Goal: Task Accomplishment & Management: Use online tool/utility

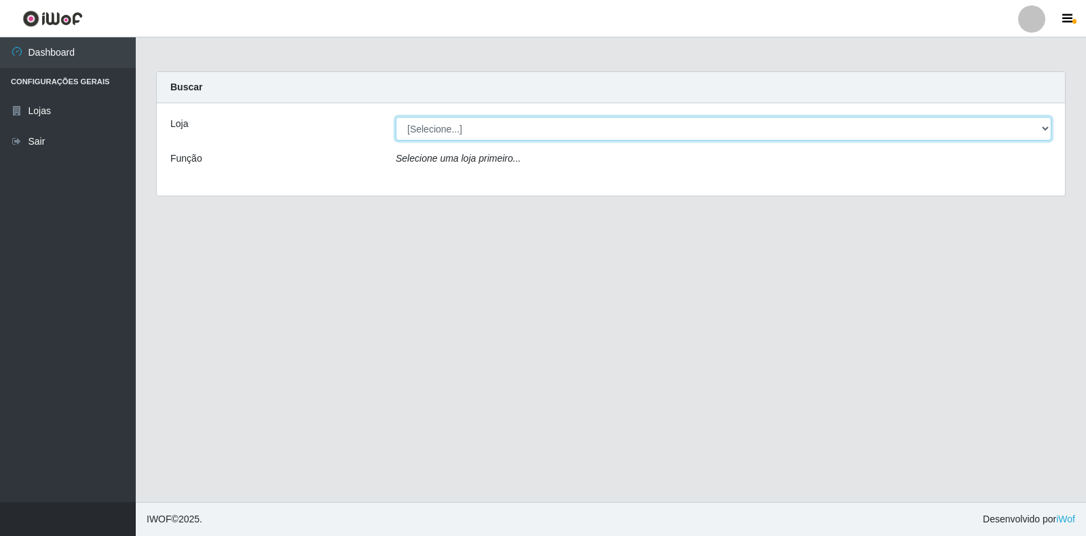
click at [1044, 127] on select "[Selecione...] Atacado Vem - [STREET_ADDRESS]" at bounding box center [724, 129] width 656 height 24
select select "455"
click at [396, 117] on select "[Selecione...] Atacado Vem - [STREET_ADDRESS]" at bounding box center [724, 129] width 656 height 24
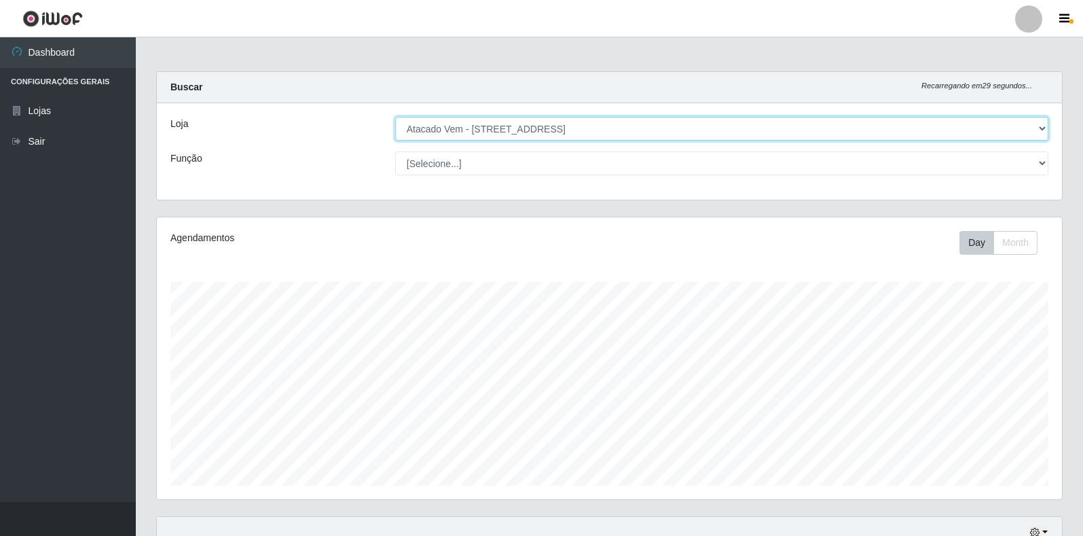
scroll to position [282, 905]
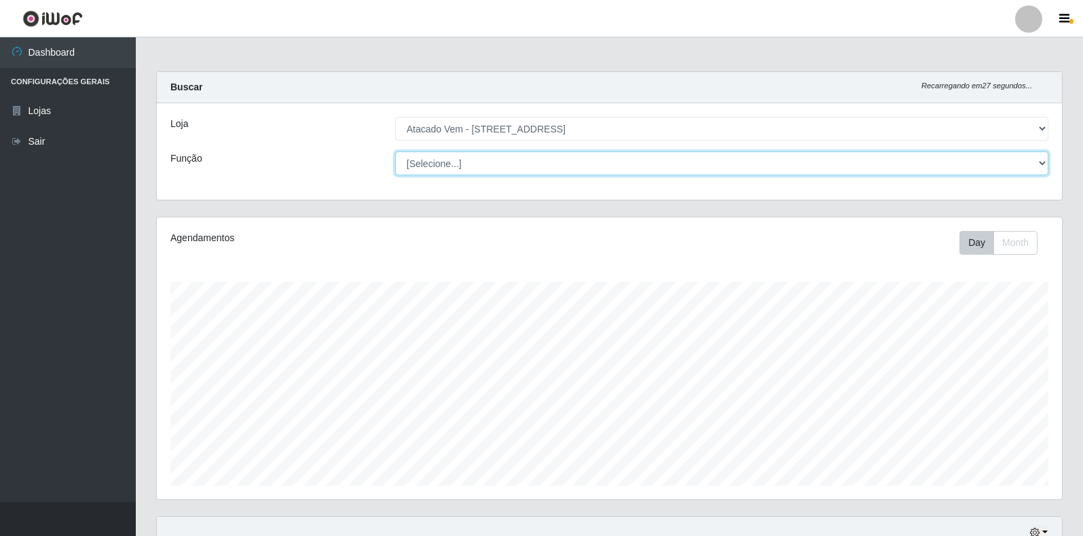
click at [1039, 160] on select "[Selecione...] Carregador e Descarregador de Caminhão Carregador e Descarregado…" at bounding box center [721, 163] width 653 height 24
select select "24"
click at [395, 151] on select "[Selecione...] Carregador e Descarregador de Caminhão Carregador e Descarregado…" at bounding box center [721, 163] width 653 height 24
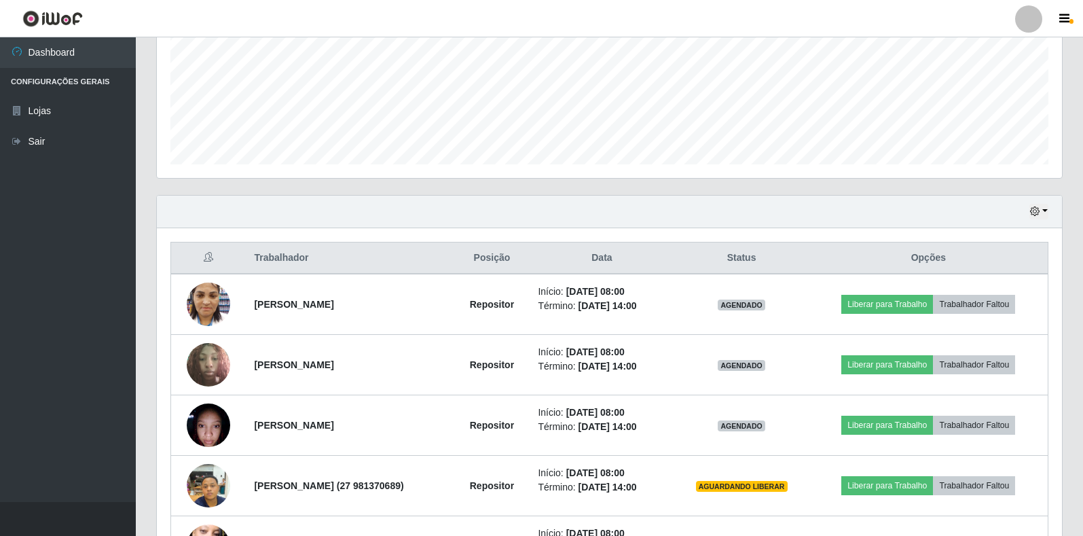
scroll to position [339, 0]
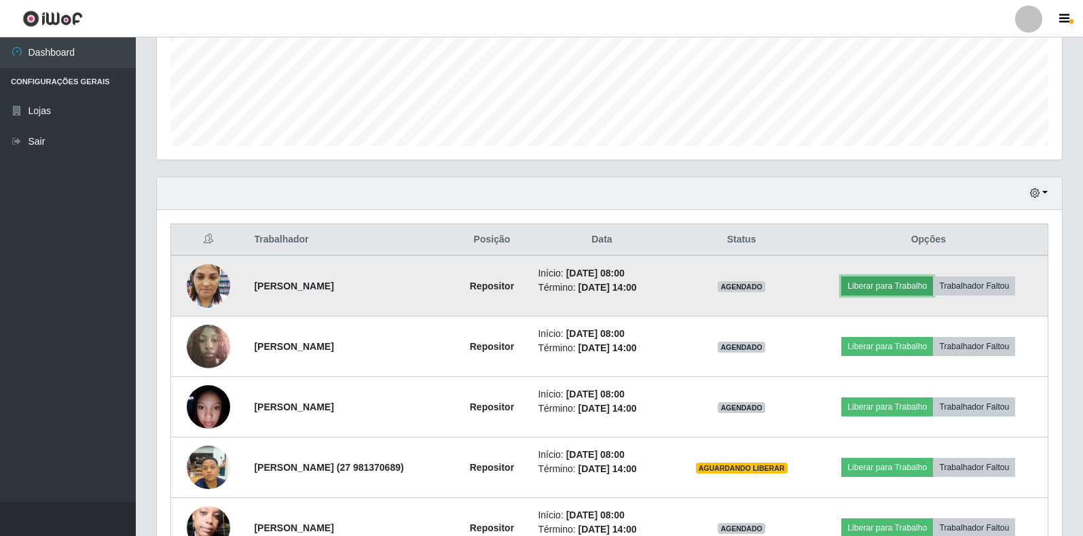
click at [894, 286] on button "Liberar para Trabalho" at bounding box center [887, 285] width 92 height 19
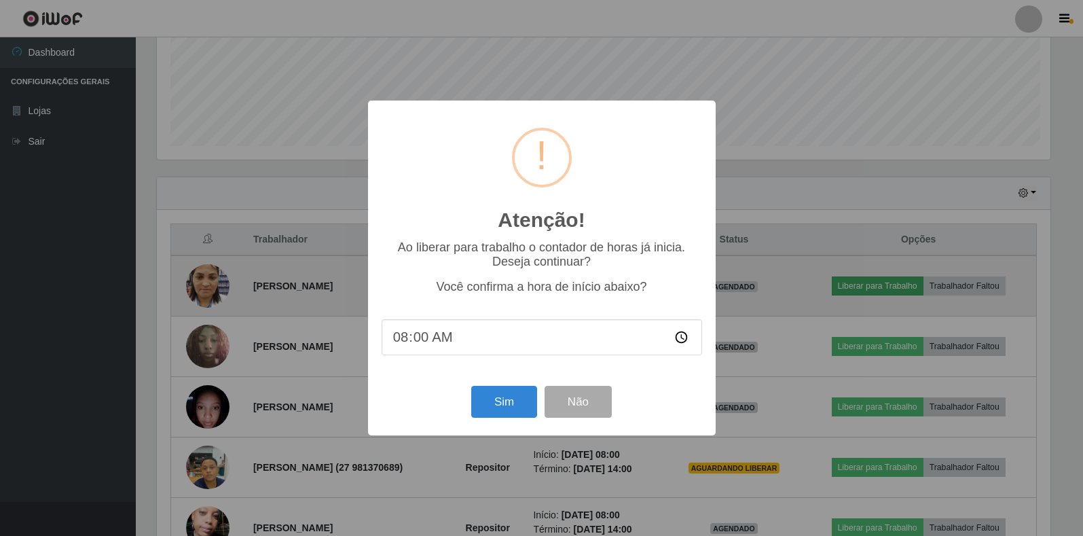
scroll to position [282, 897]
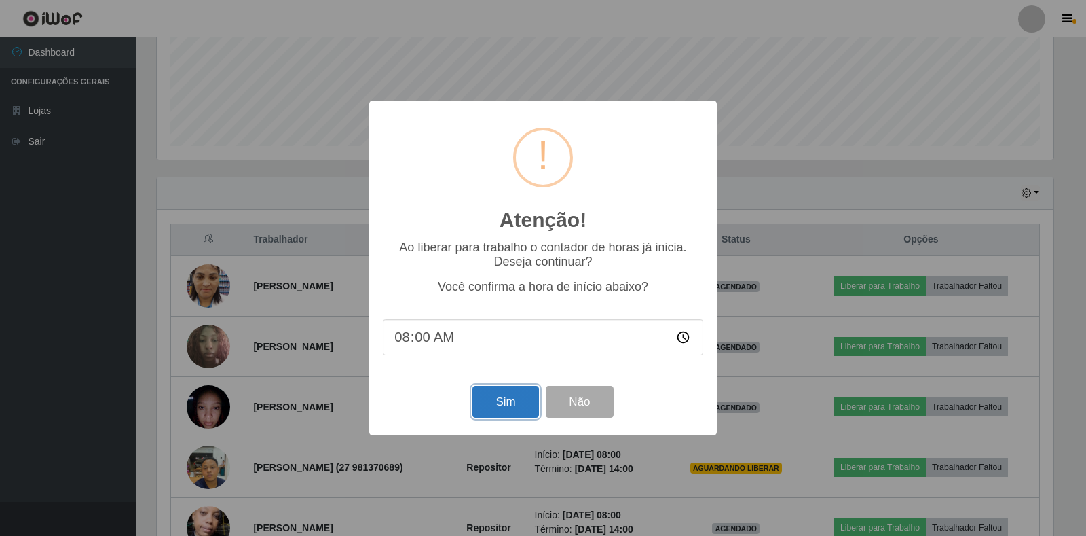
click at [493, 403] on button "Sim" at bounding box center [506, 402] width 66 height 32
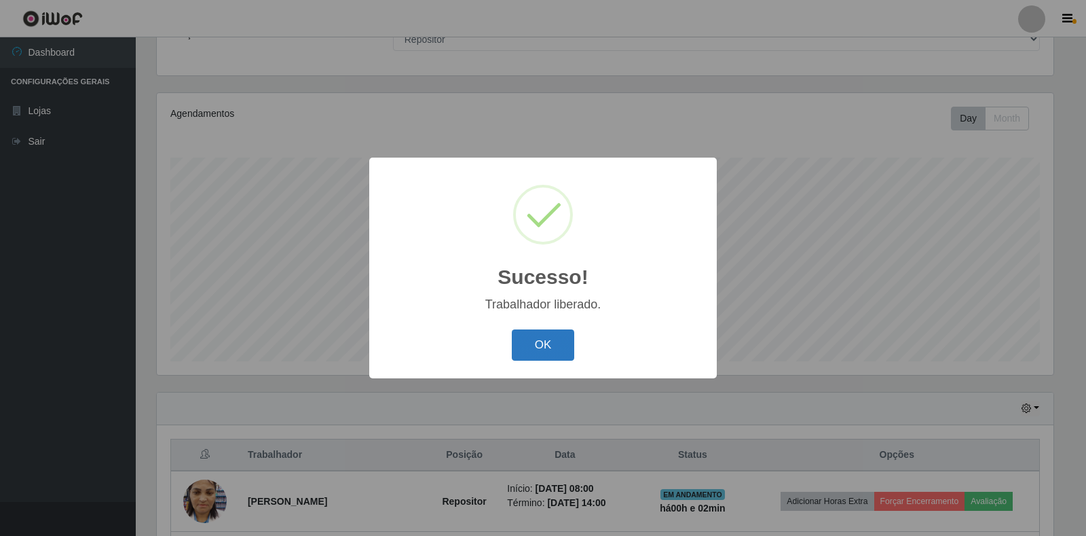
click at [545, 343] on button "OK" at bounding box center [543, 345] width 63 height 32
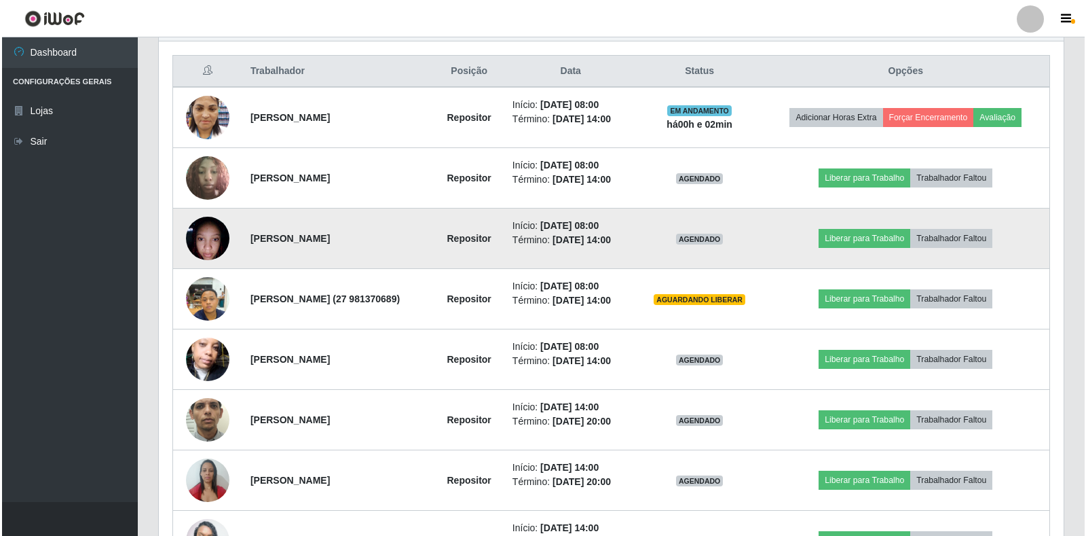
scroll to position [532, 0]
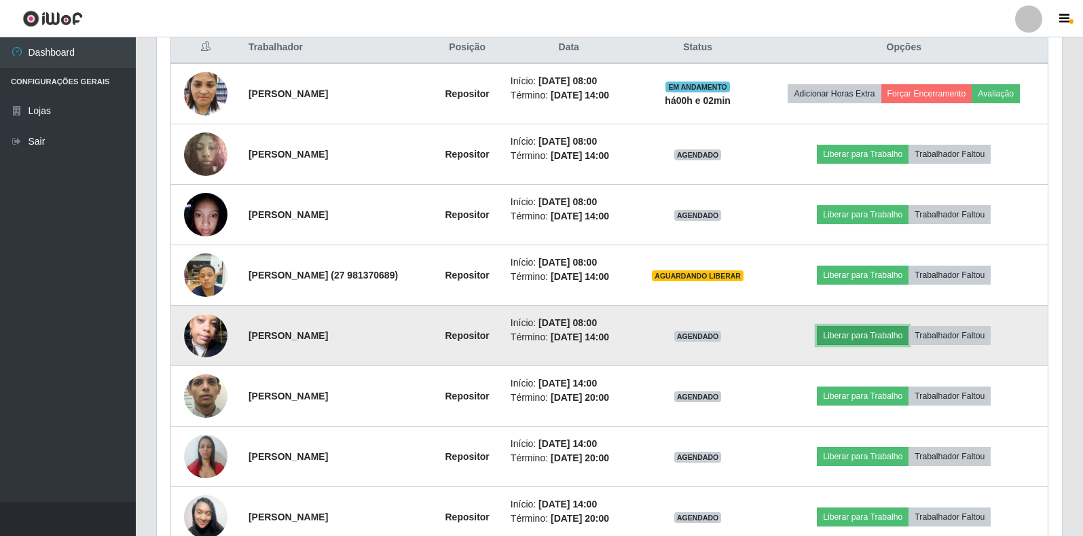
click at [877, 336] on button "Liberar para Trabalho" at bounding box center [863, 335] width 92 height 19
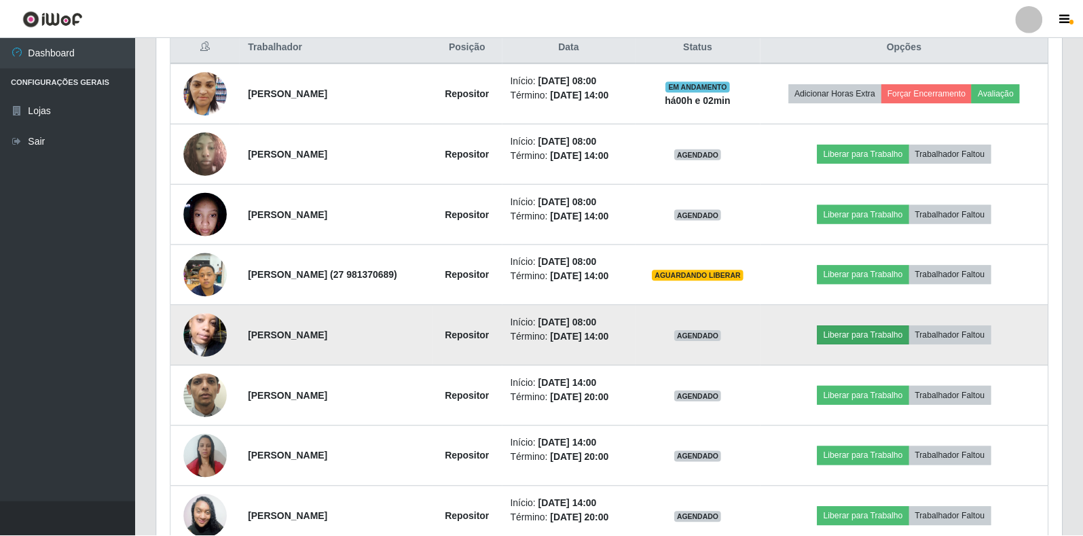
scroll to position [282, 897]
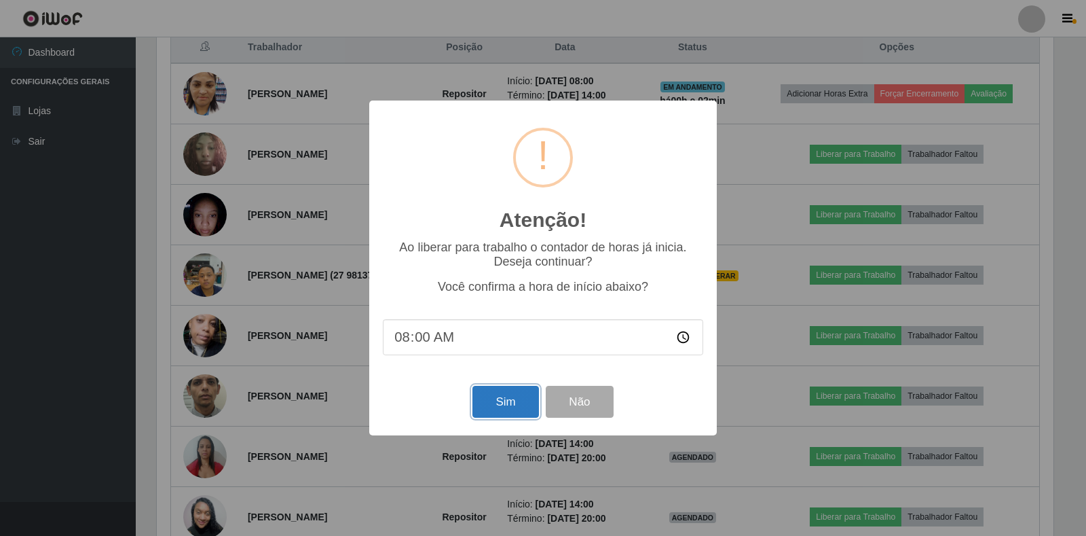
click at [495, 405] on button "Sim" at bounding box center [506, 402] width 66 height 32
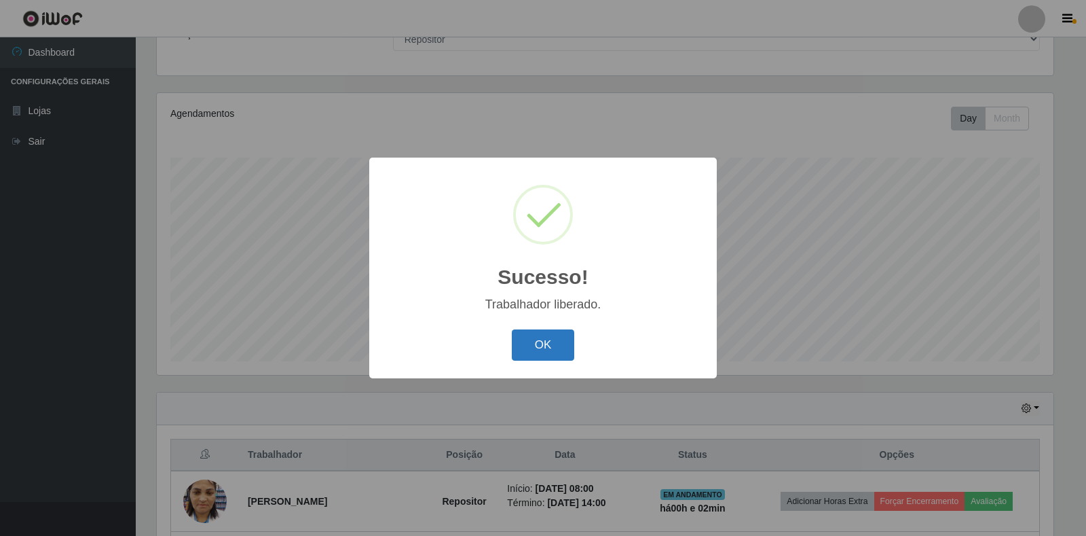
click at [536, 346] on button "OK" at bounding box center [543, 345] width 63 height 32
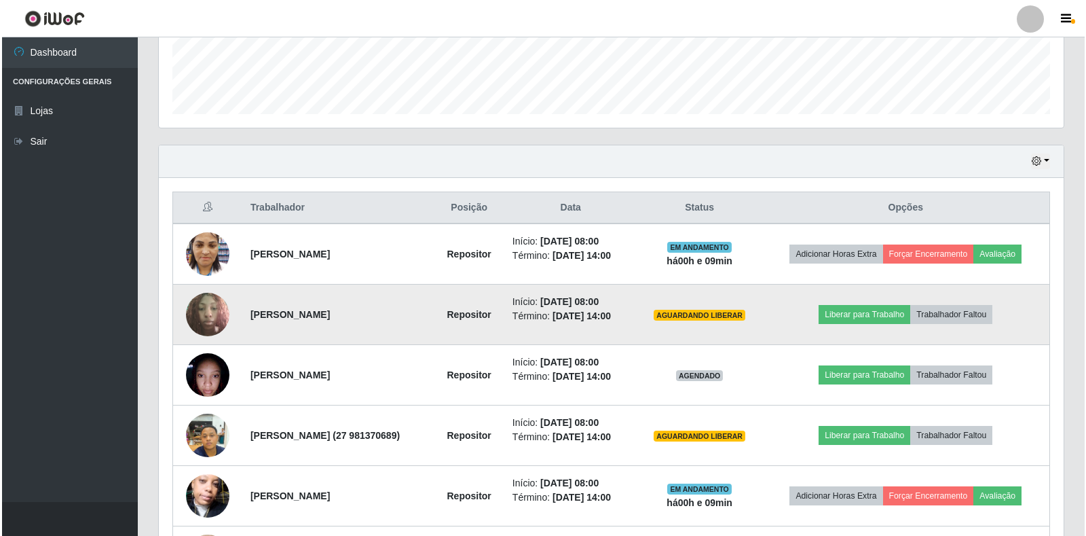
scroll to position [396, 0]
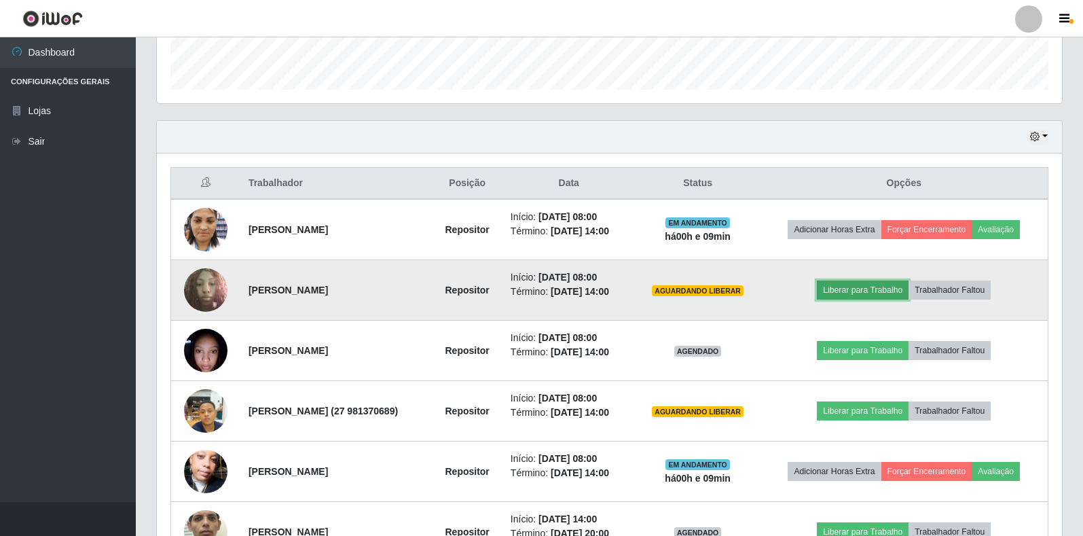
click at [891, 284] on button "Liberar para Trabalho" at bounding box center [863, 289] width 92 height 19
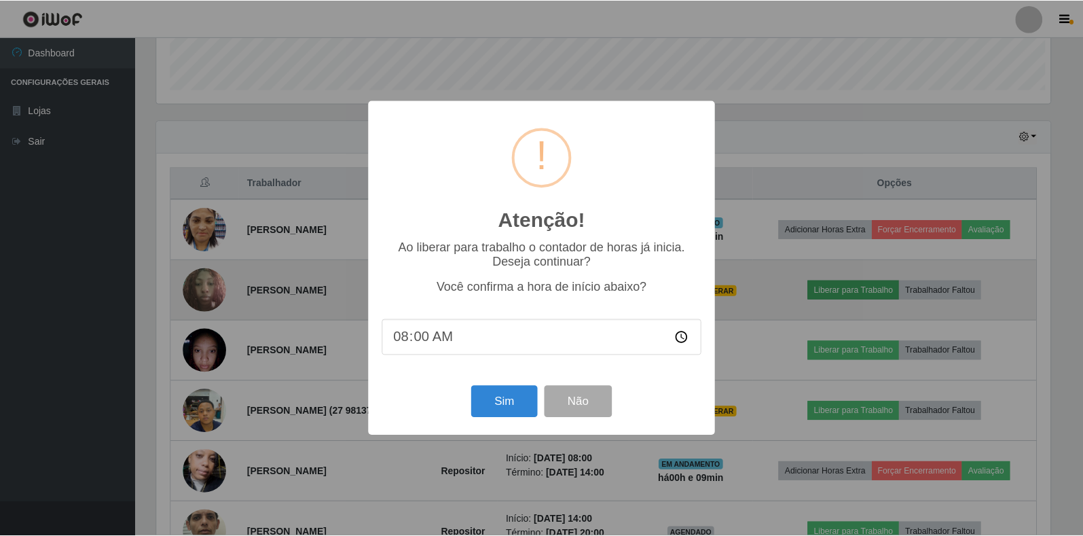
scroll to position [282, 897]
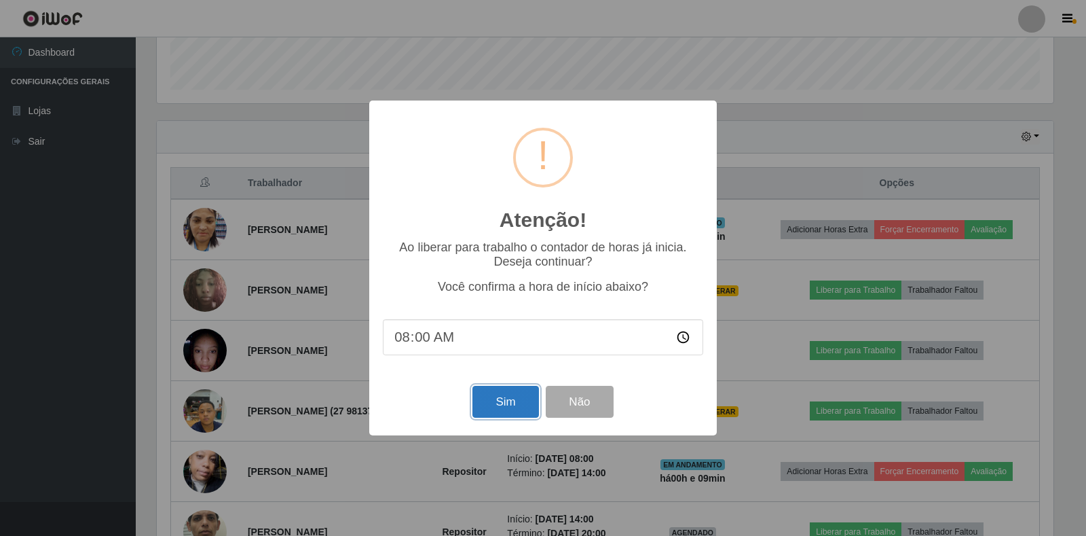
click at [503, 407] on button "Sim" at bounding box center [506, 402] width 66 height 32
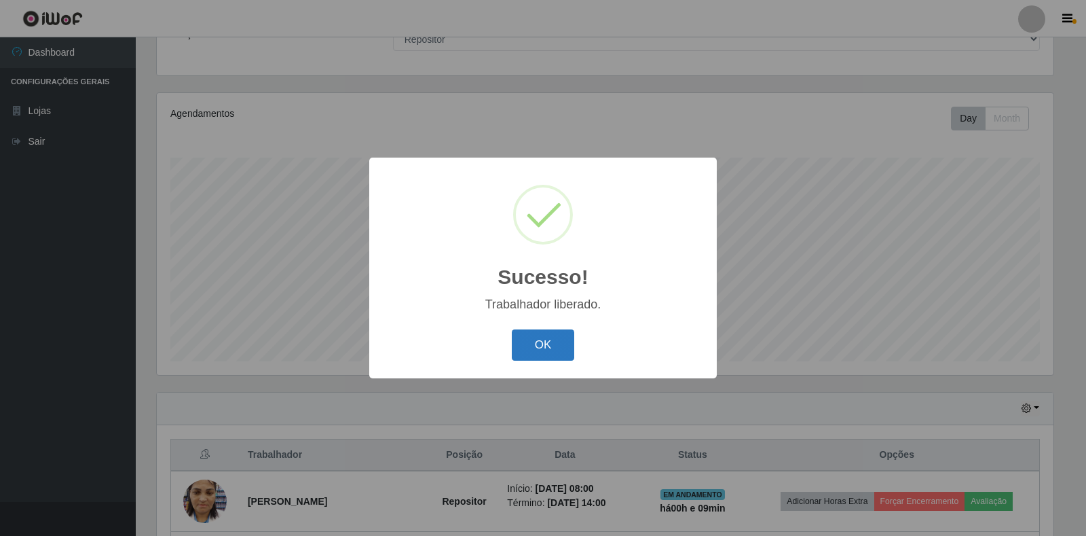
click at [535, 345] on button "OK" at bounding box center [543, 345] width 63 height 32
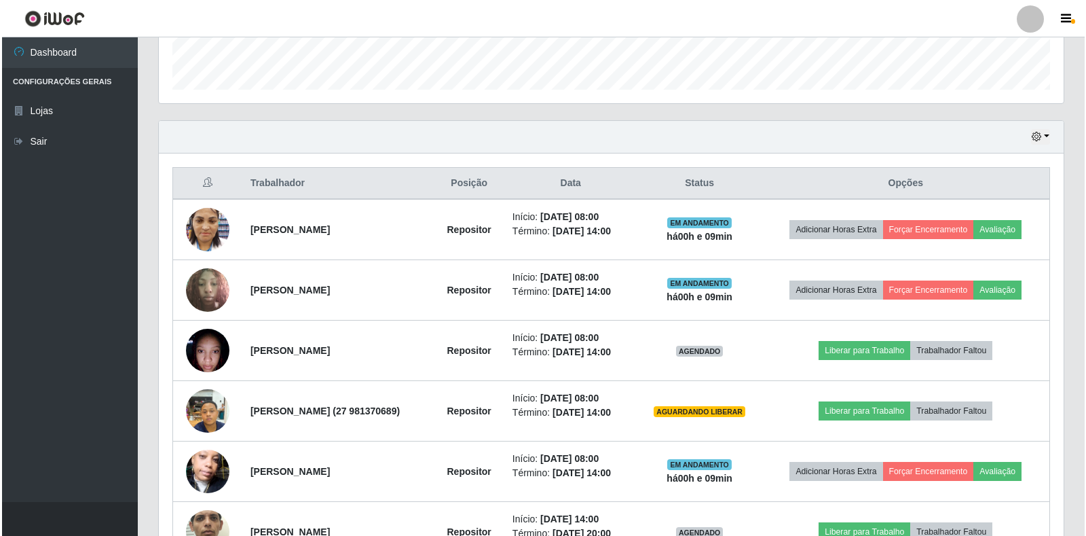
scroll to position [464, 0]
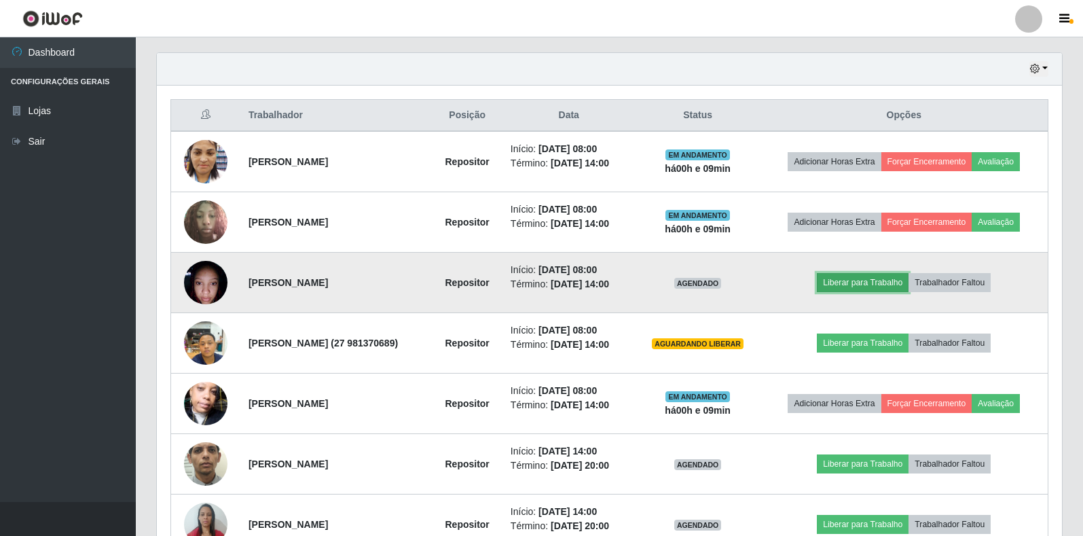
click at [857, 285] on button "Liberar para Trabalho" at bounding box center [863, 282] width 92 height 19
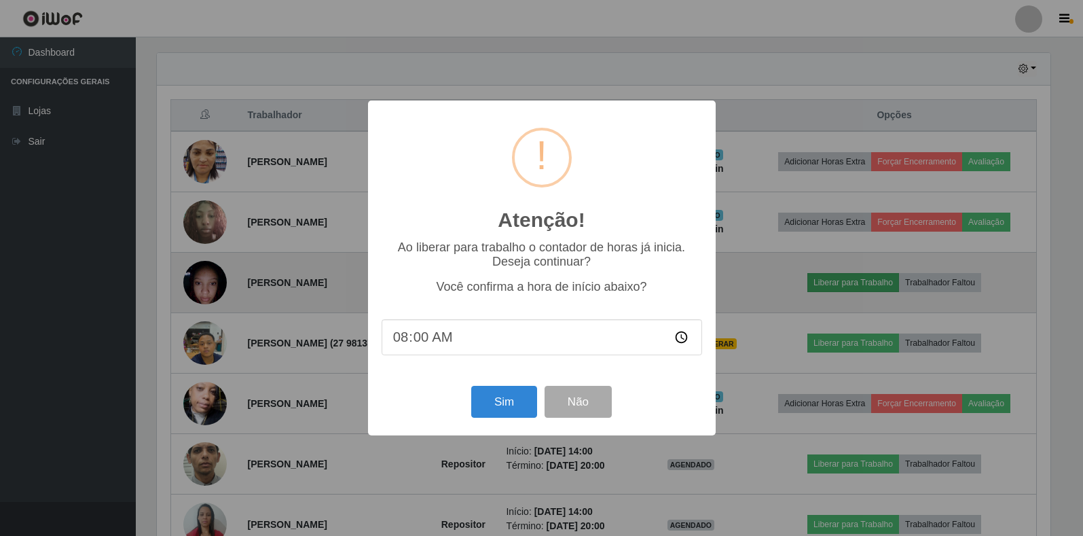
scroll to position [282, 897]
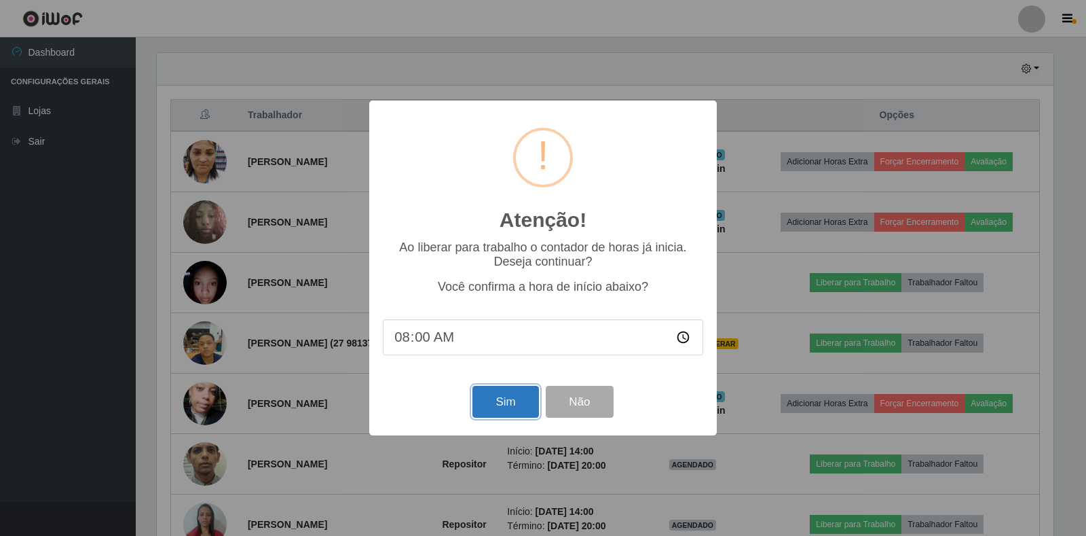
click at [508, 409] on button "Sim" at bounding box center [506, 402] width 66 height 32
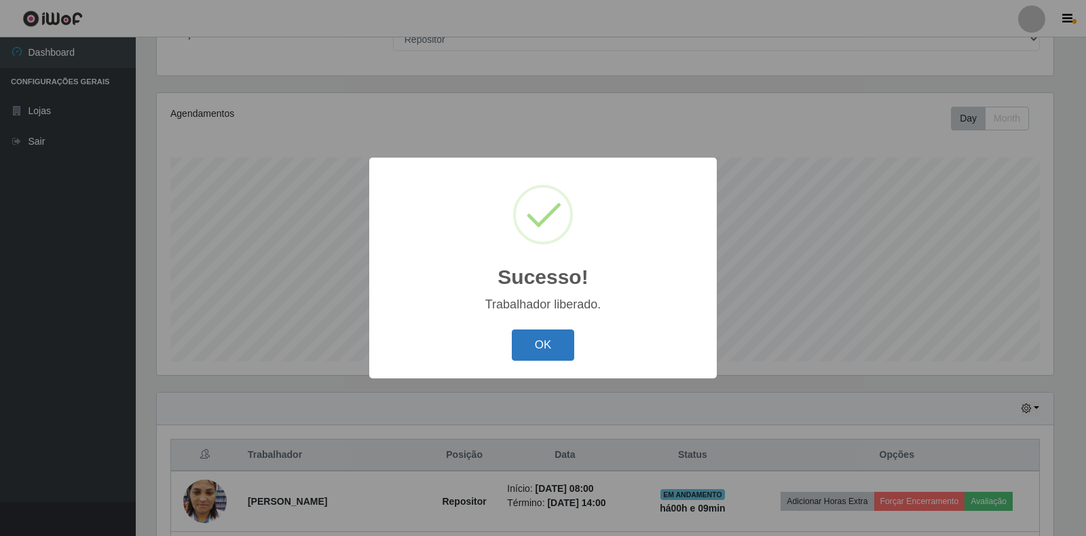
click at [537, 347] on button "OK" at bounding box center [543, 345] width 63 height 32
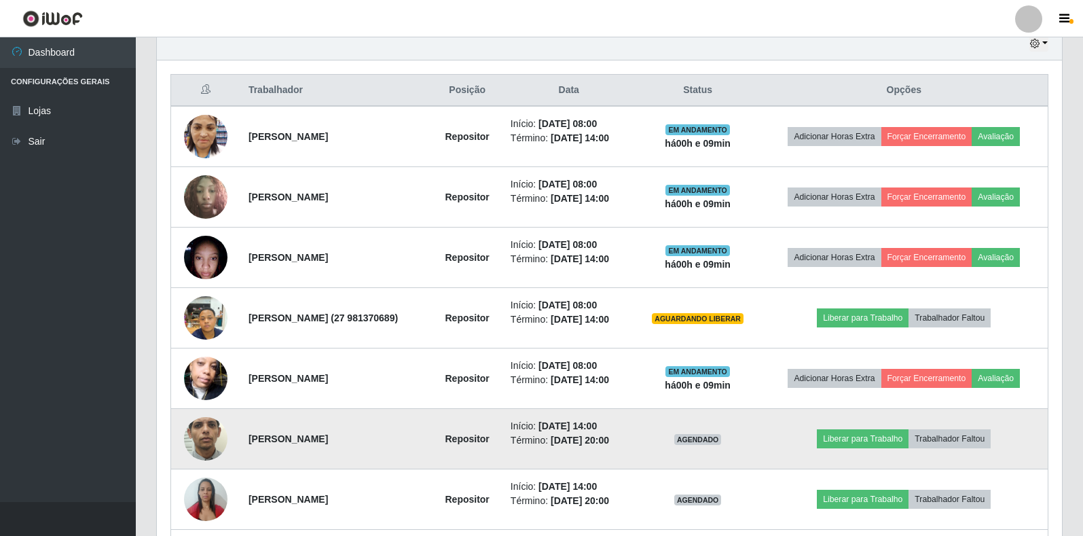
scroll to position [472, 0]
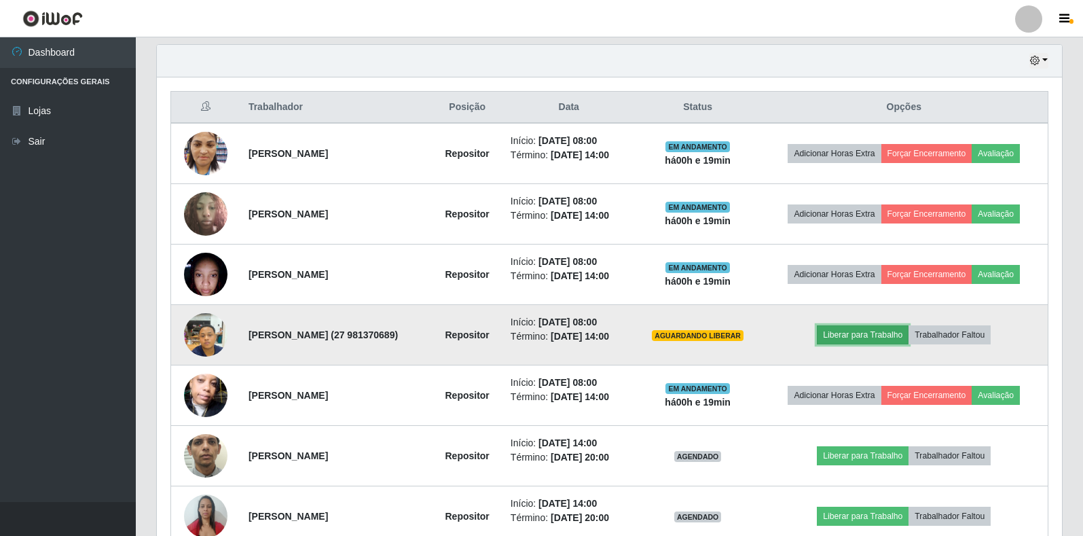
click at [876, 332] on button "Liberar para Trabalho" at bounding box center [863, 334] width 92 height 19
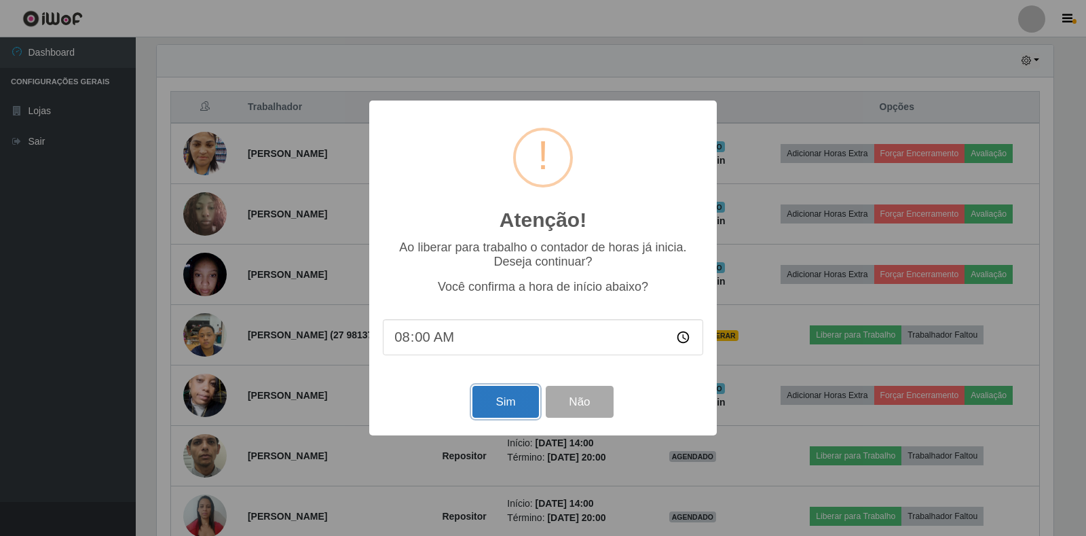
click at [498, 402] on button "Sim" at bounding box center [506, 402] width 66 height 32
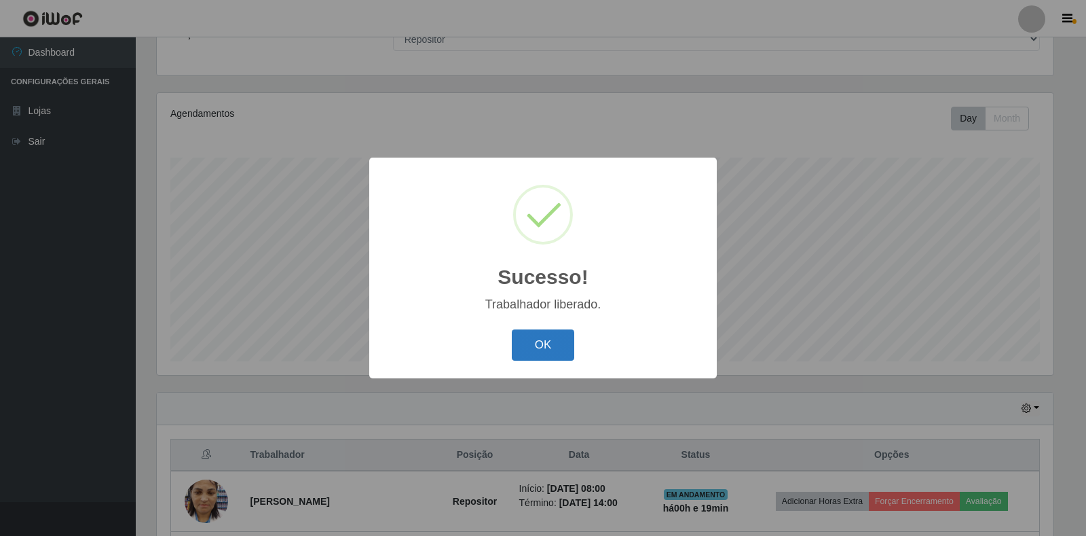
click at [550, 346] on button "OK" at bounding box center [543, 345] width 63 height 32
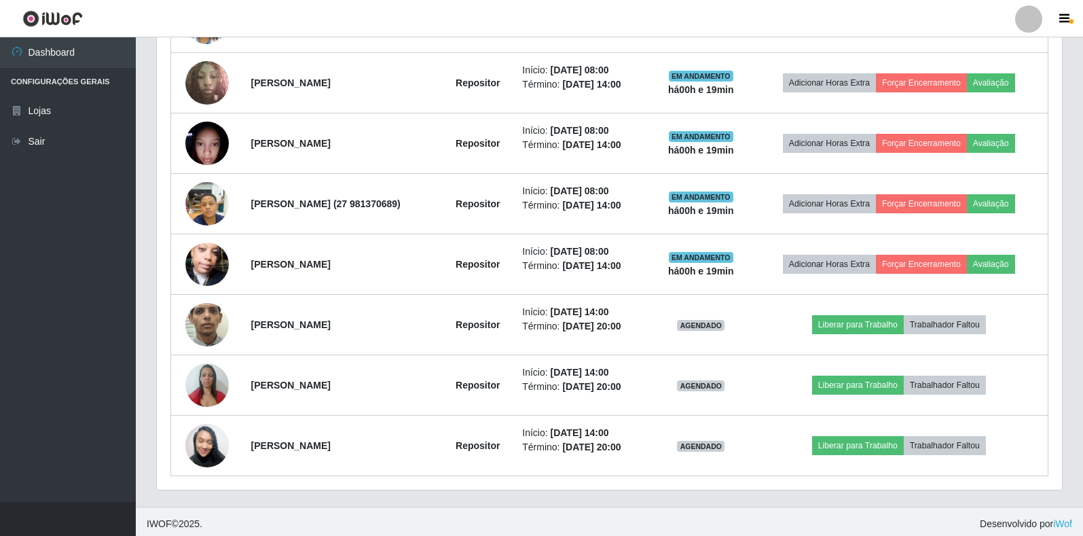
scroll to position [608, 0]
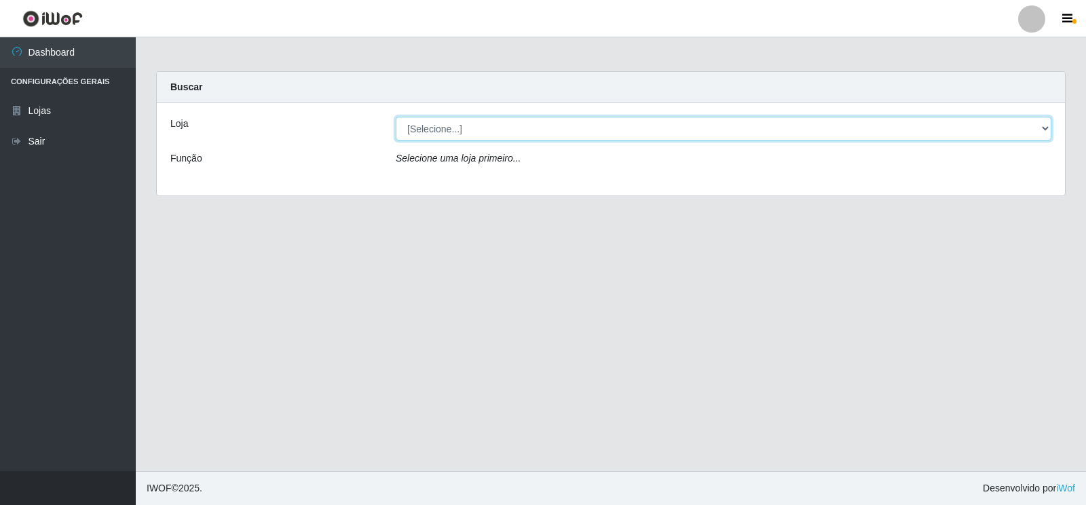
click at [1042, 126] on select "[Selecione...] Atacado Vem - [STREET_ADDRESS]" at bounding box center [724, 129] width 656 height 24
select select "455"
click at [396, 117] on select "[Selecione...] Atacado Vem - [STREET_ADDRESS]" at bounding box center [724, 129] width 656 height 24
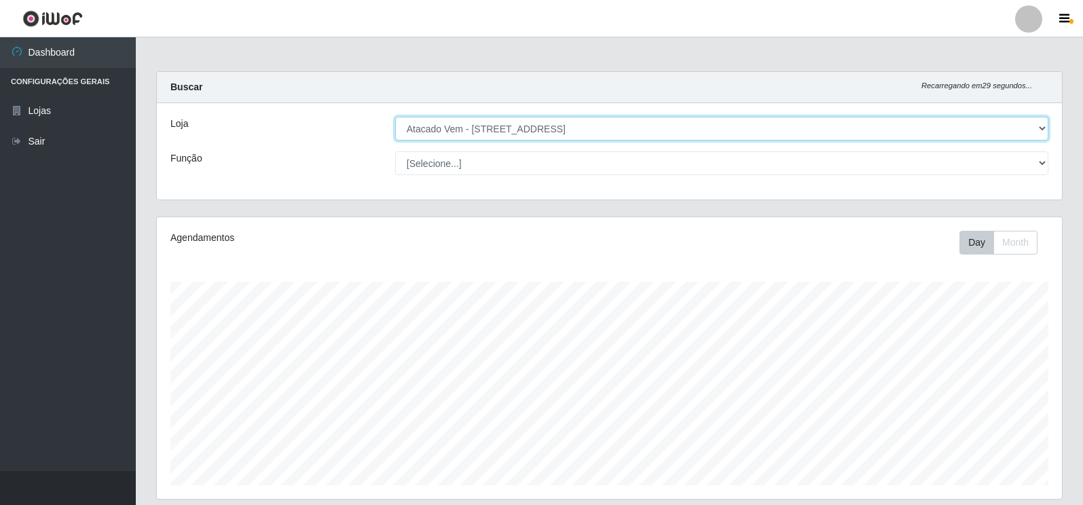
scroll to position [282, 905]
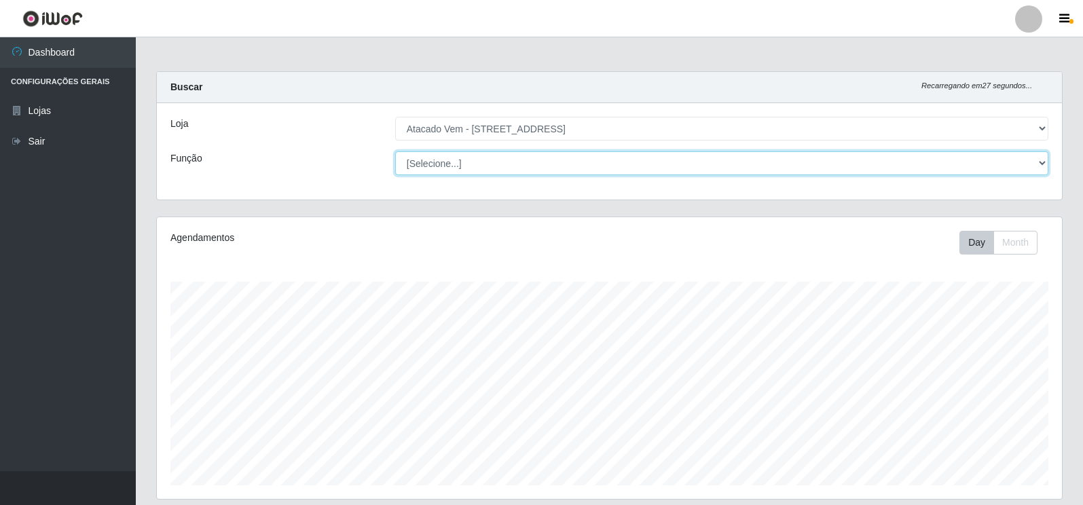
click at [1041, 163] on select "[Selecione...] Carregador e Descarregador de Caminhão Carregador e Descarregado…" at bounding box center [721, 163] width 653 height 24
select select "24"
click at [395, 151] on select "[Selecione...] Carregador e Descarregador de Caminhão Carregador e Descarregado…" at bounding box center [721, 163] width 653 height 24
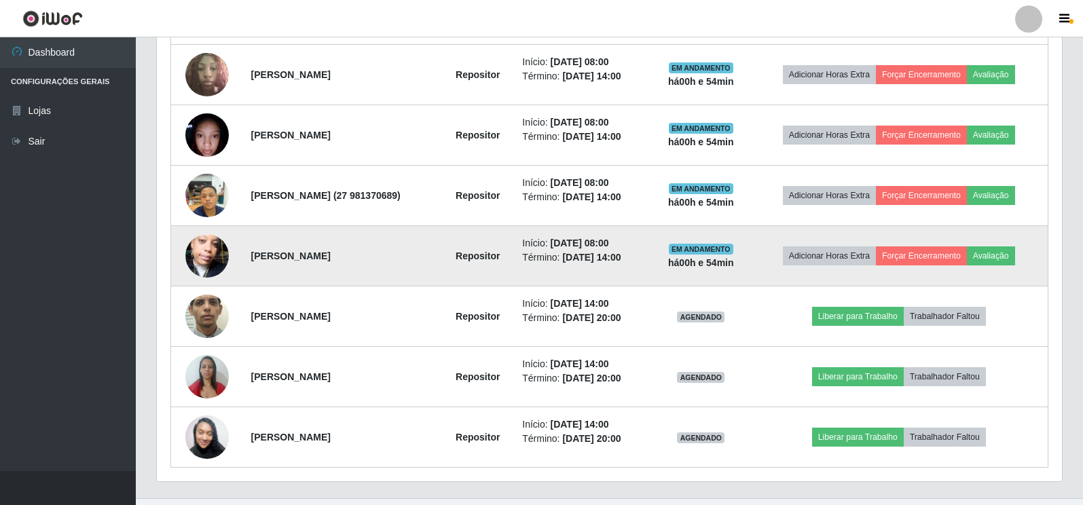
scroll to position [475, 0]
